Goal: Information Seeking & Learning: Learn about a topic

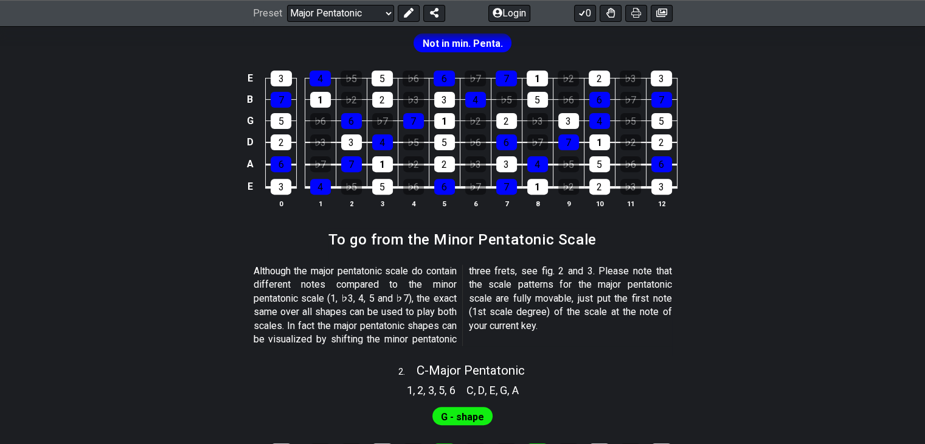
scroll to position [339, 0]
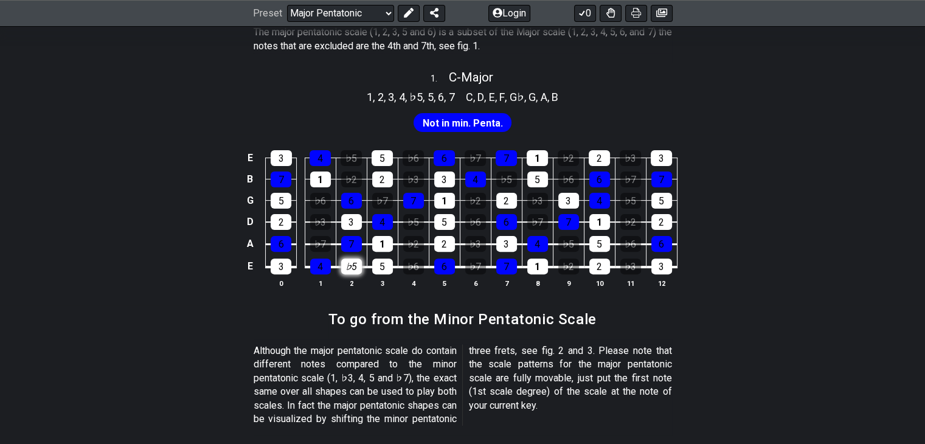
click at [358, 266] on div "♭5" at bounding box center [351, 267] width 21 height 16
click at [353, 266] on div "♭5" at bounding box center [351, 267] width 21 height 16
click at [319, 243] on div "♭7" at bounding box center [320, 244] width 21 height 16
click at [320, 225] on div "♭3" at bounding box center [320, 222] width 21 height 16
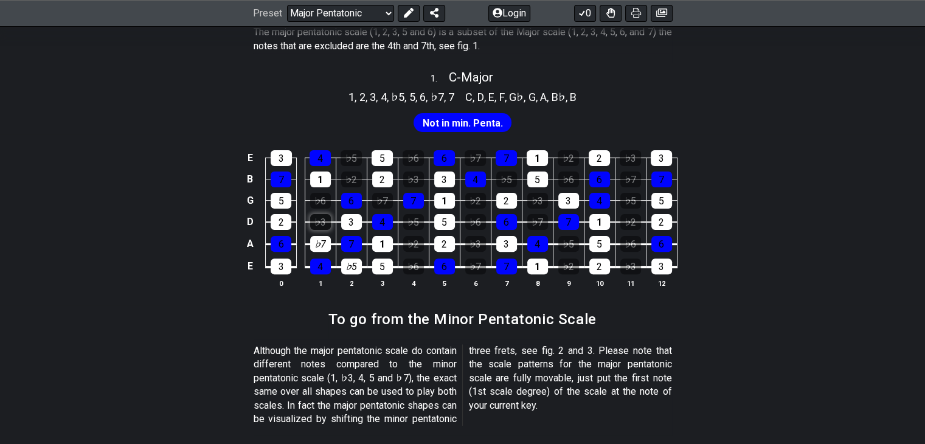
click at [320, 225] on div "♭3" at bounding box center [320, 222] width 21 height 16
click at [319, 236] on div "♭7" at bounding box center [320, 244] width 21 height 16
click at [355, 268] on div "♭5" at bounding box center [351, 267] width 21 height 16
click at [470, 123] on span "Not in min. Penta." at bounding box center [463, 123] width 80 height 18
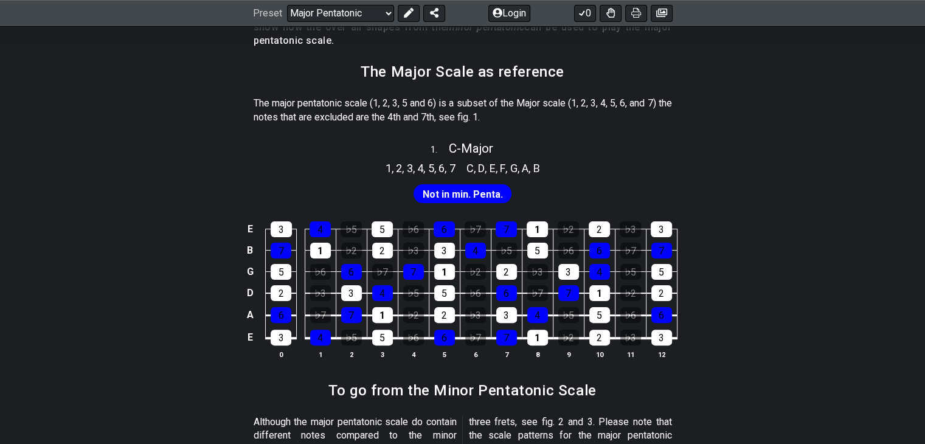
scroll to position [270, 0]
